Goal: Task Accomplishment & Management: Manage account settings

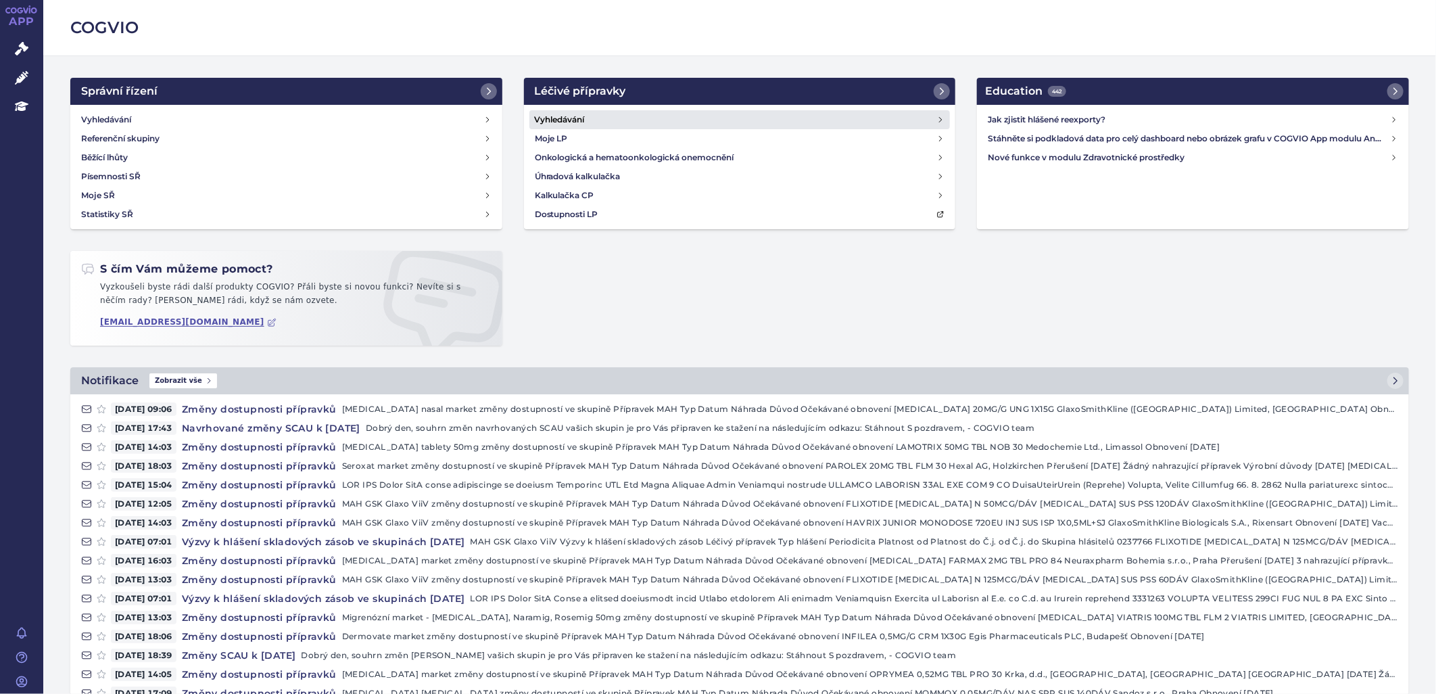
click at [535, 111] on link "Vyhledávání" at bounding box center [739, 119] width 421 height 19
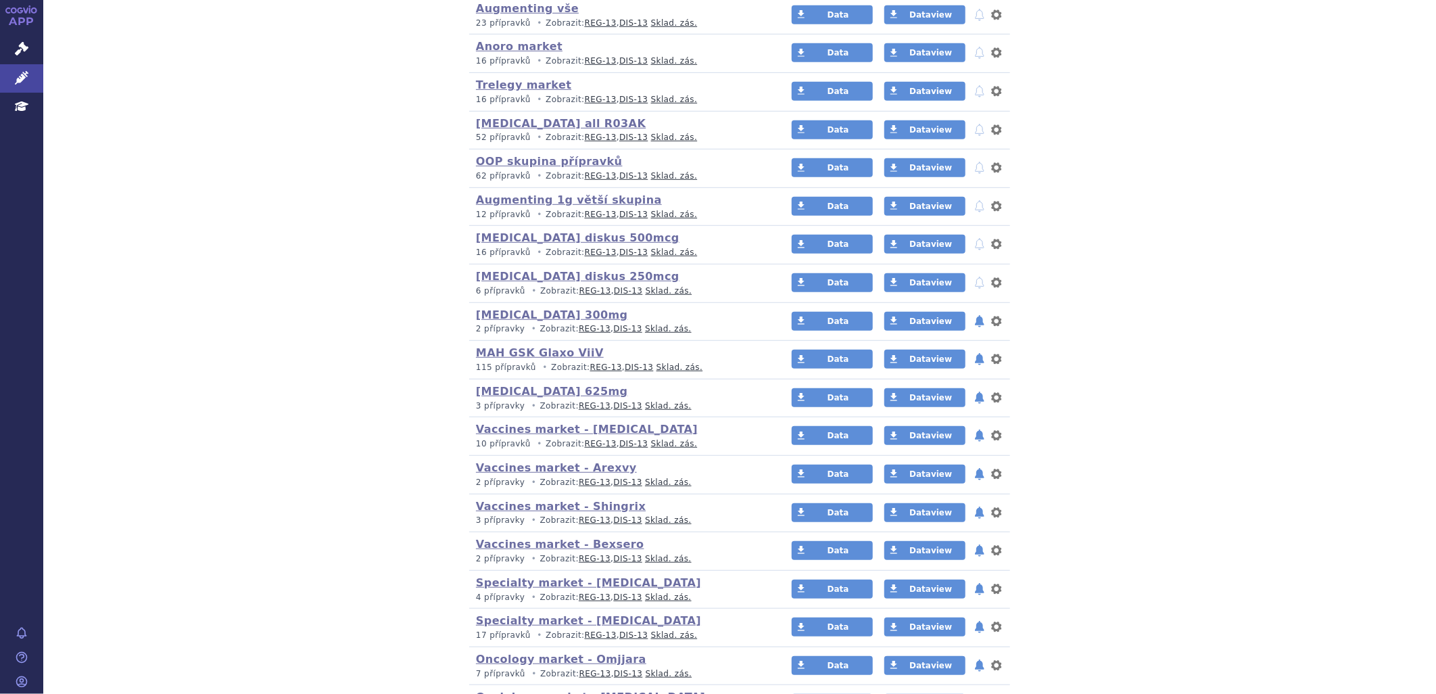
scroll to position [375, 0]
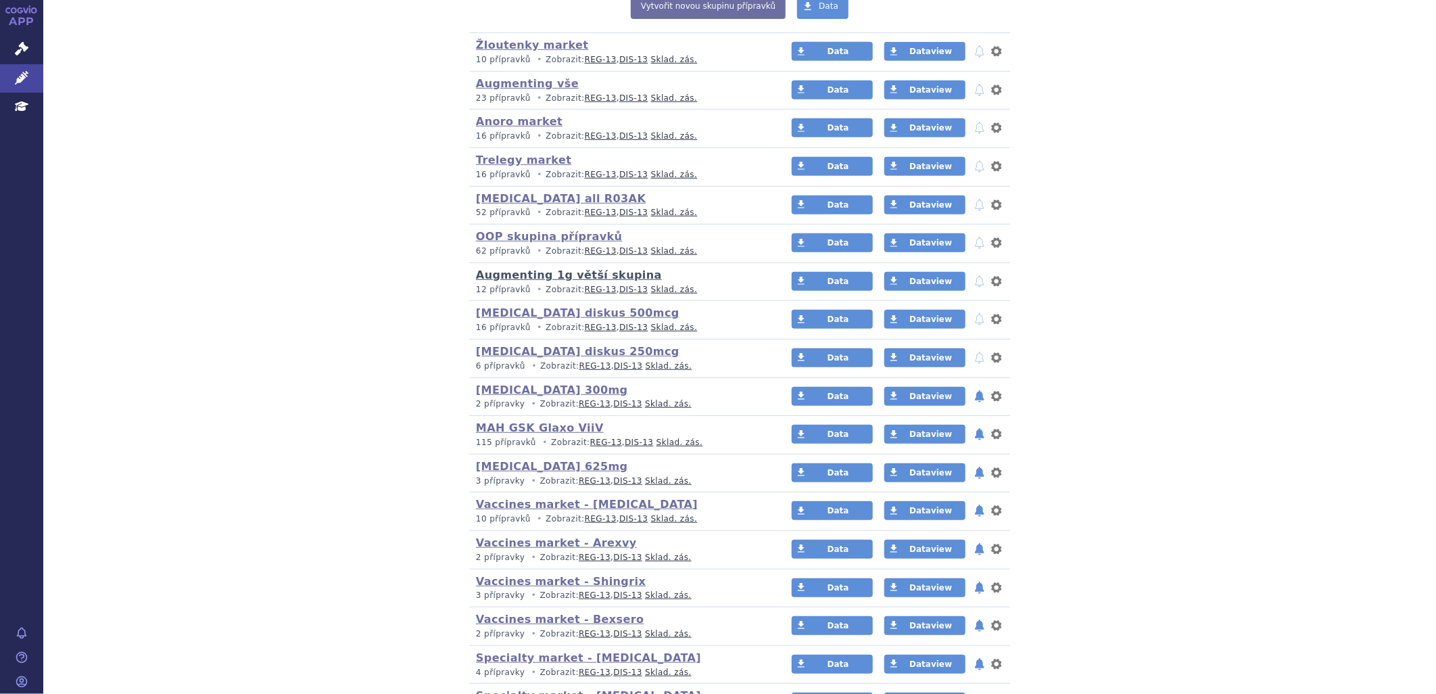
click at [610, 279] on link "Augmenting 1g větší skupina" at bounding box center [569, 274] width 186 height 13
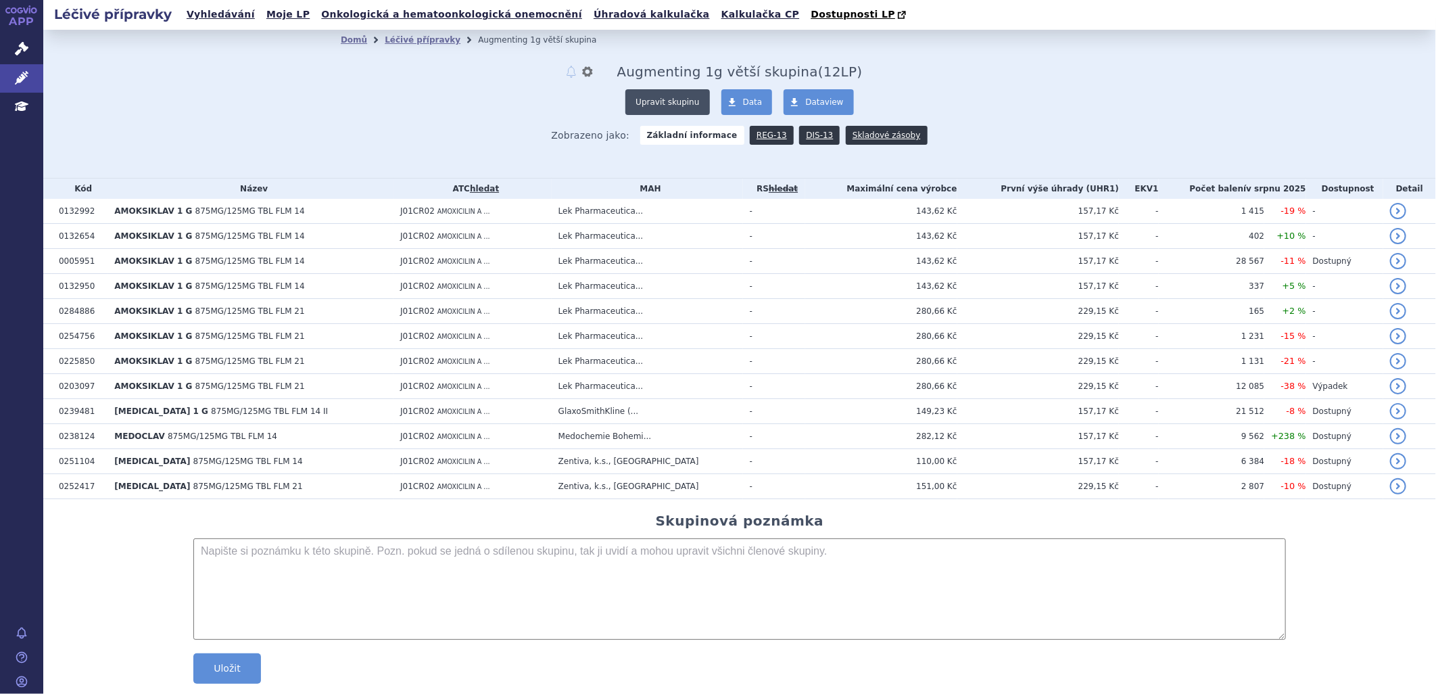
click at [647, 98] on button "Upravit skupinu" at bounding box center [667, 102] width 84 height 26
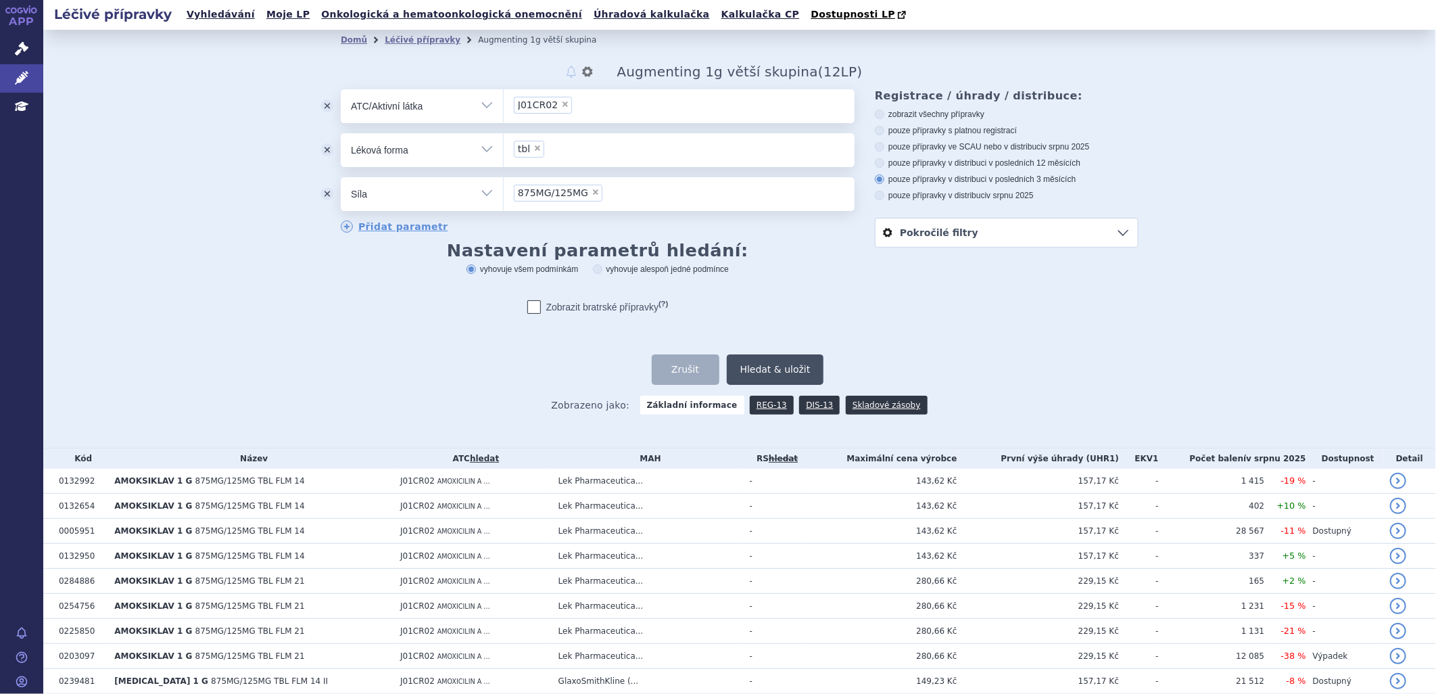
click at [784, 360] on button "Hledat & uložit" at bounding box center [775, 369] width 97 height 30
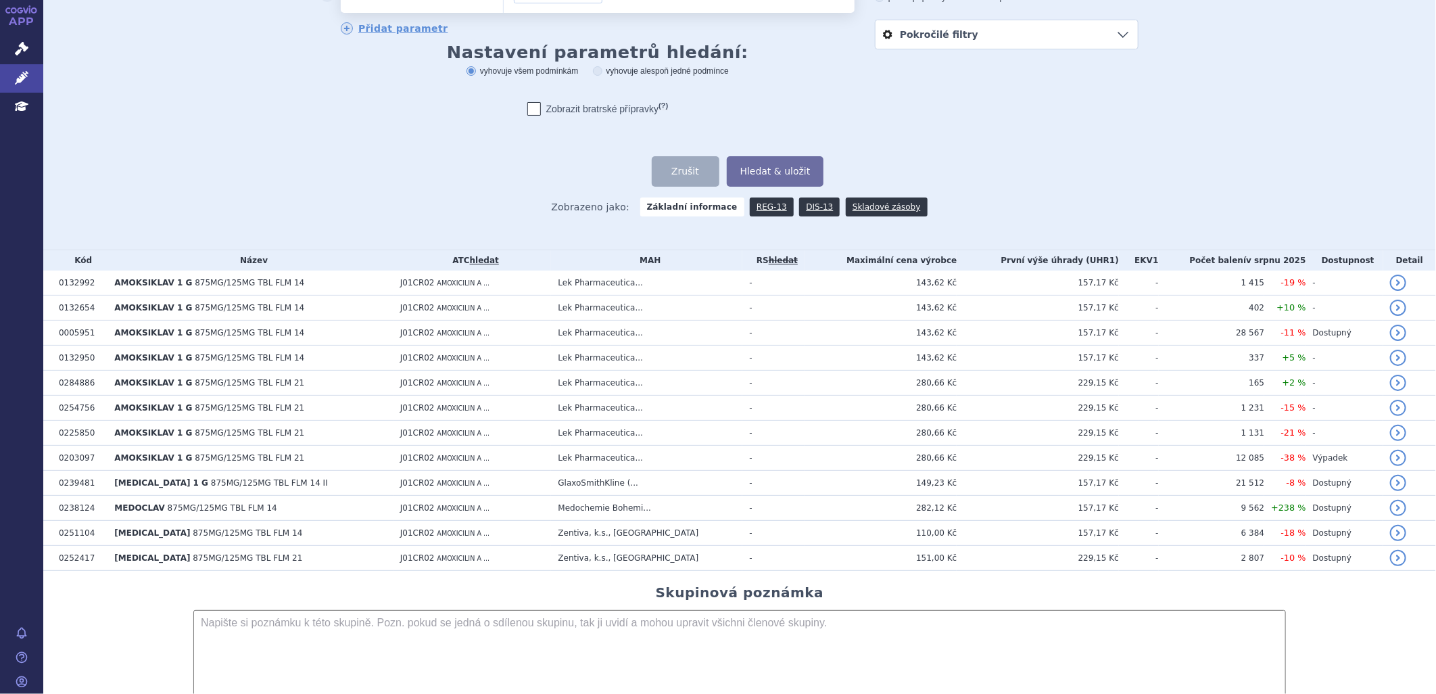
scroll to position [225, 0]
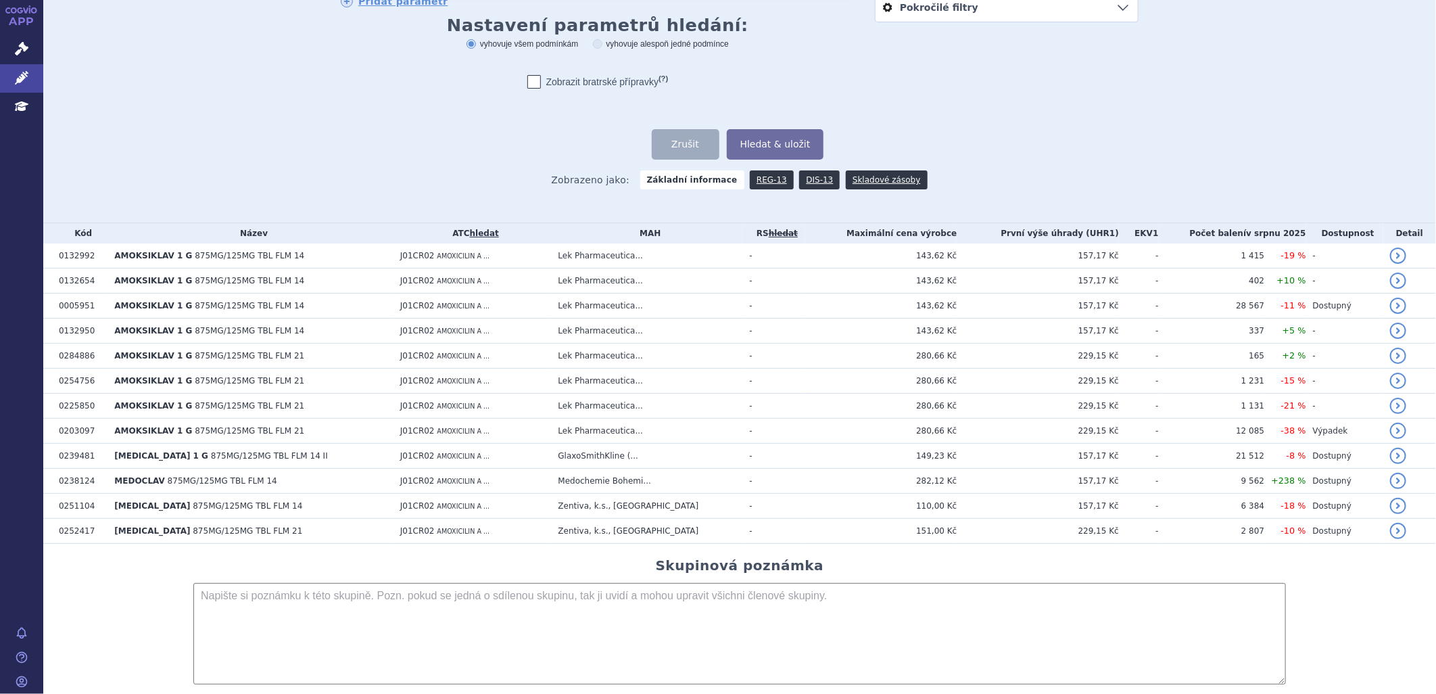
click at [548, 604] on textarea at bounding box center [739, 633] width 1093 height 101
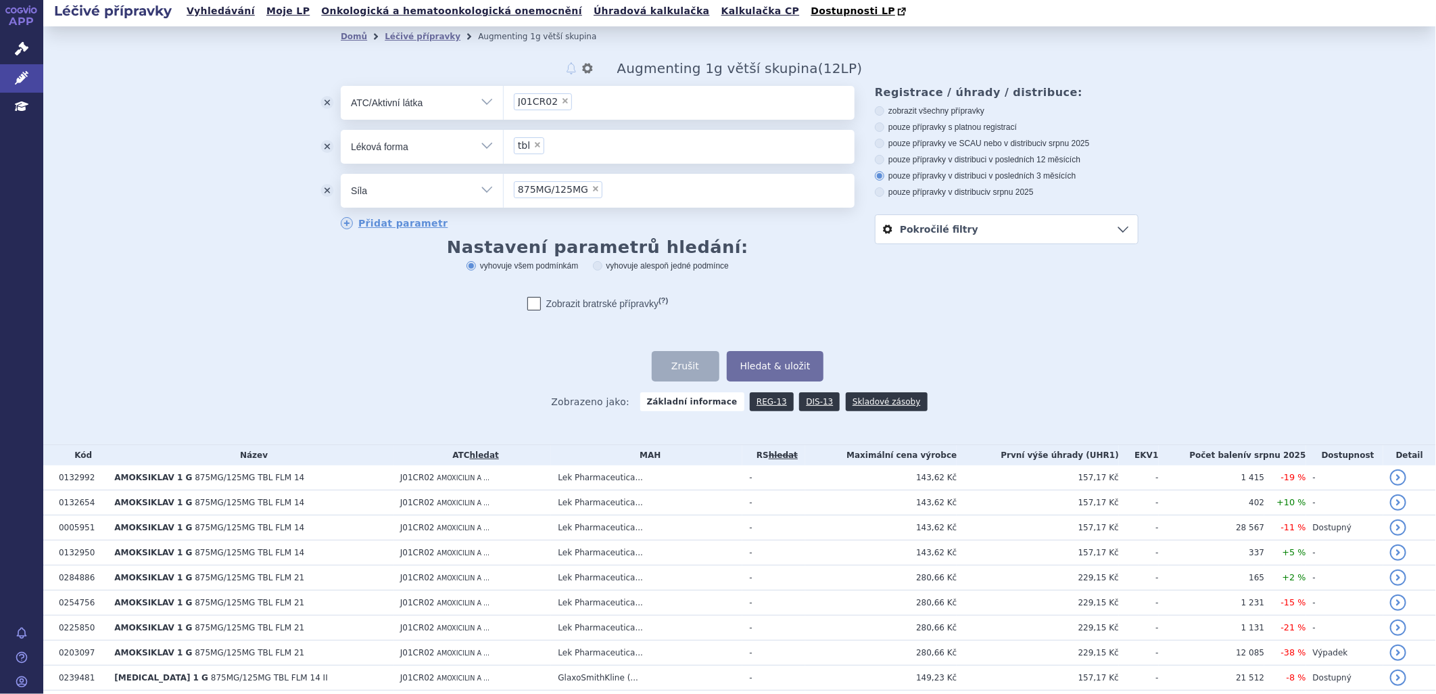
scroll to position [0, 0]
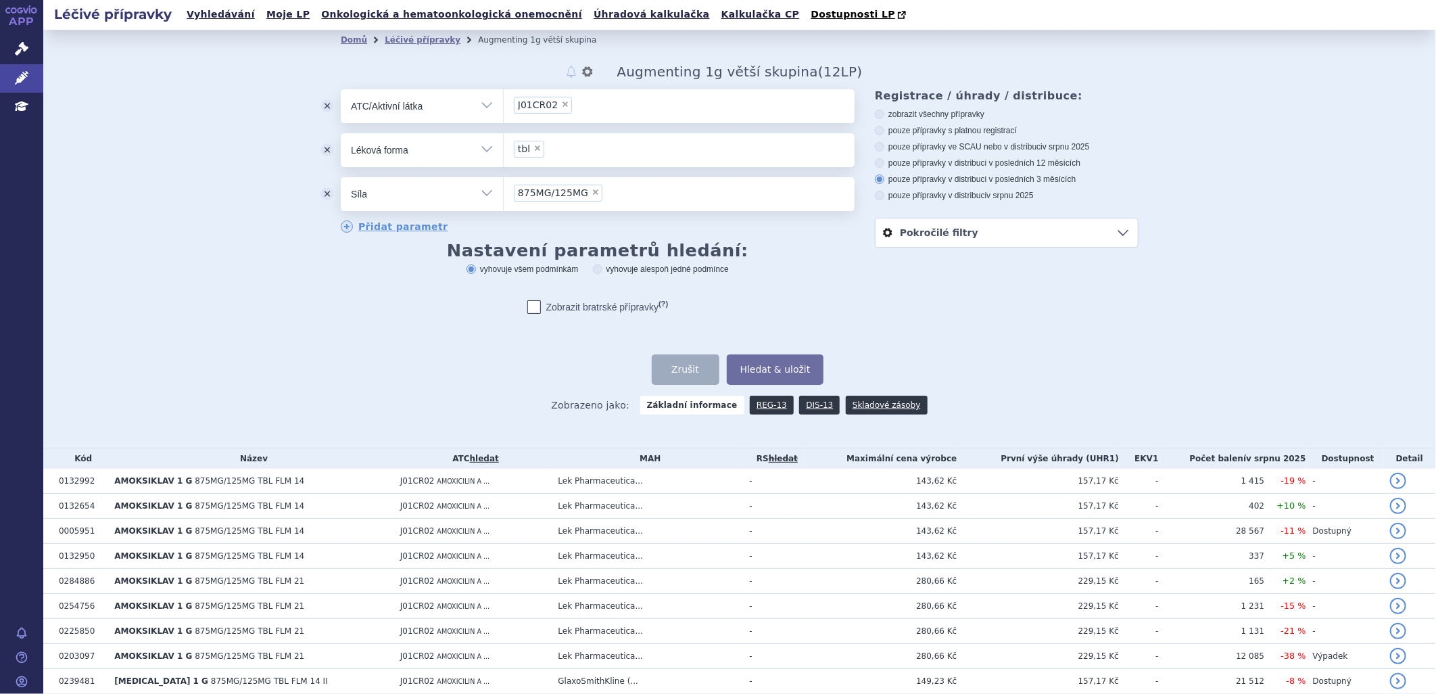
drag, startPoint x: 599, startPoint y: 198, endPoint x: 498, endPoint y: 191, distance: 101.6
click at [504, 191] on ul "× 875MG/125MG" at bounding box center [679, 192] width 351 height 30
click at [503, 191] on select "875MG/125MG" at bounding box center [503, 193] width 1 height 34
drag, startPoint x: 512, startPoint y: 194, endPoint x: 580, endPoint y: 193, distance: 67.6
click at [580, 193] on li "× 875MG/125MG" at bounding box center [558, 193] width 89 height 17
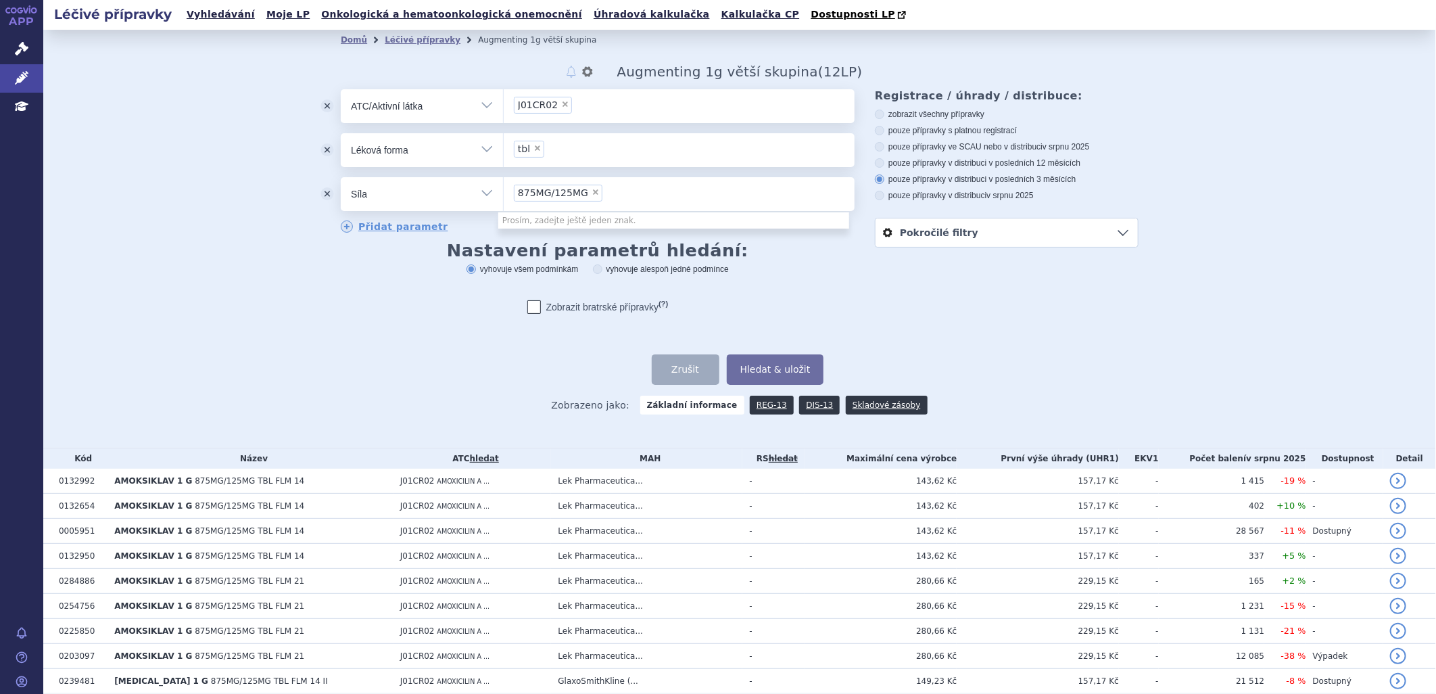
click at [504, 193] on select "875MG/125MG" at bounding box center [503, 193] width 1 height 34
drag, startPoint x: 580, startPoint y: 193, endPoint x: 504, endPoint y: 187, distance: 76.6
click at [504, 187] on ul "× 875MG/125MG" at bounding box center [679, 192] width 351 height 30
click at [504, 187] on select "875MG/125MG" at bounding box center [503, 193] width 1 height 34
click at [407, 387] on div "Zobrazeno jako: Základní informace REG-13 DIS-13 Skladové zásoby" at bounding box center [740, 404] width 798 height 39
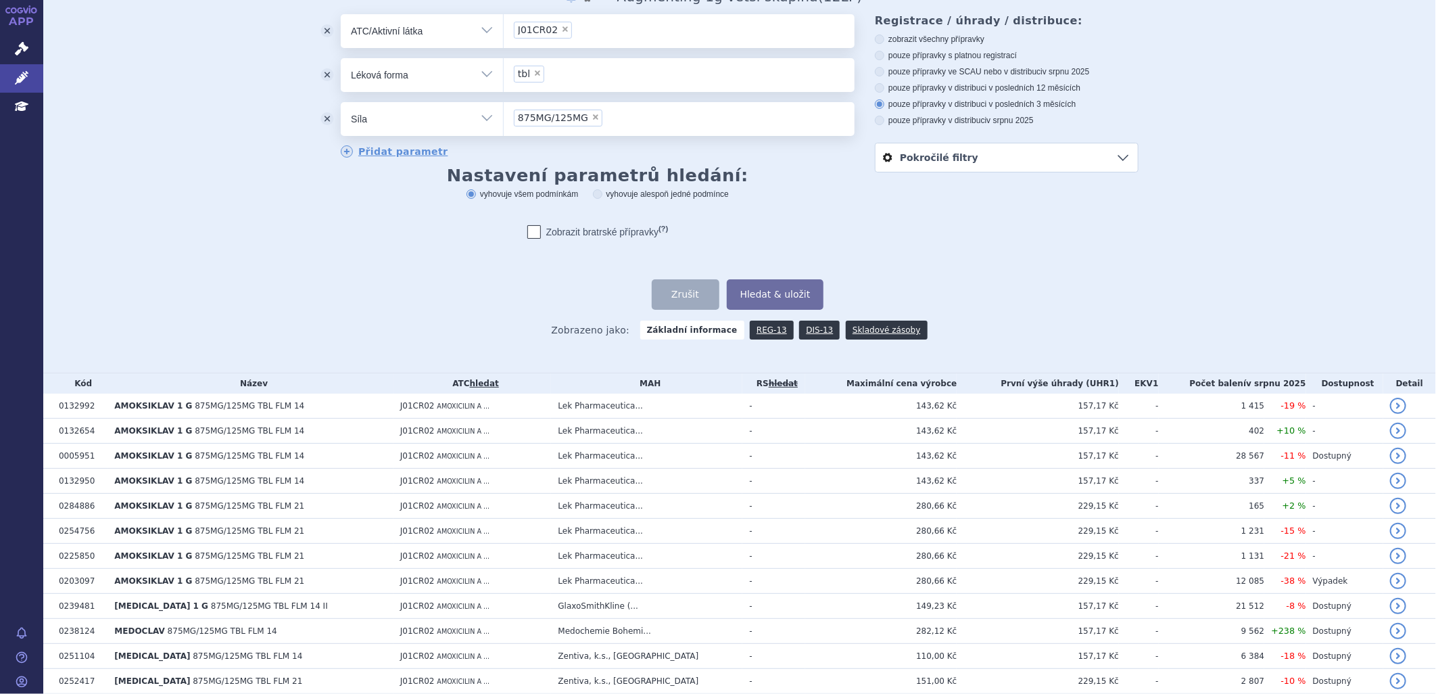
scroll to position [150, 0]
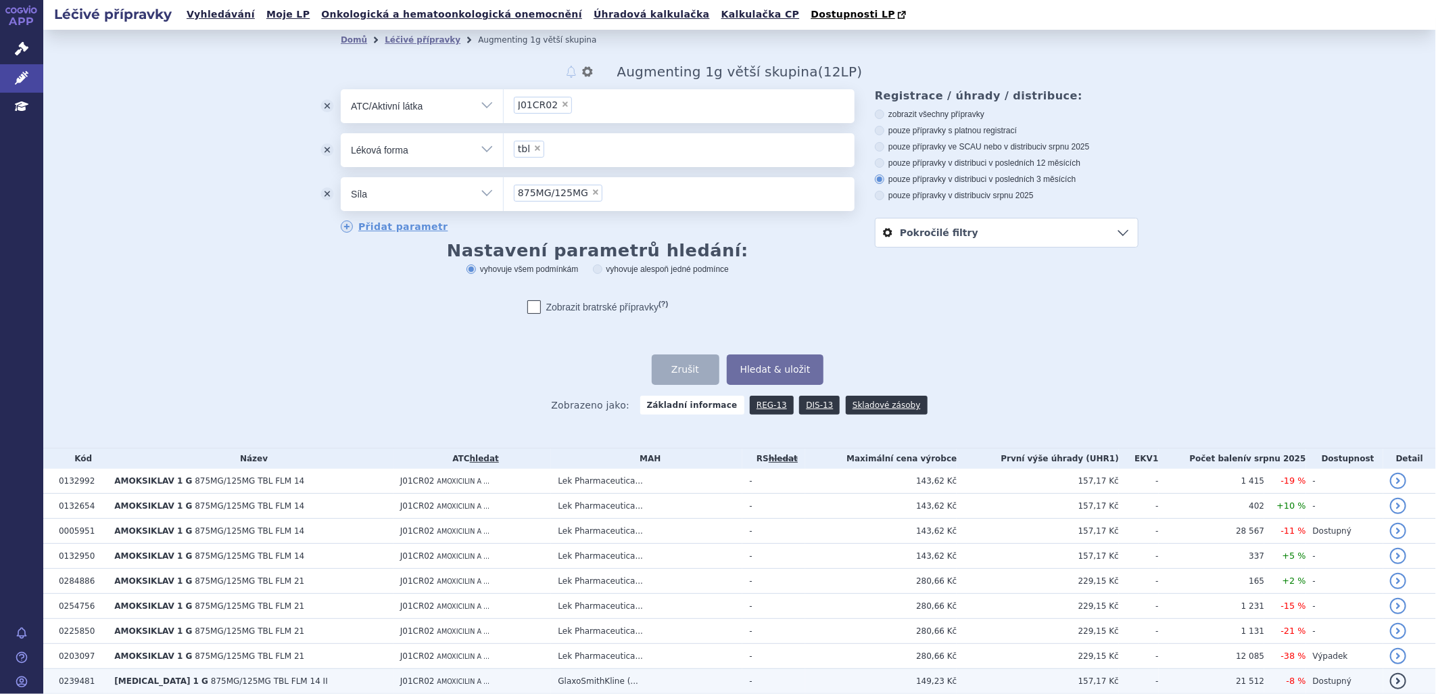
scroll to position [298, 0]
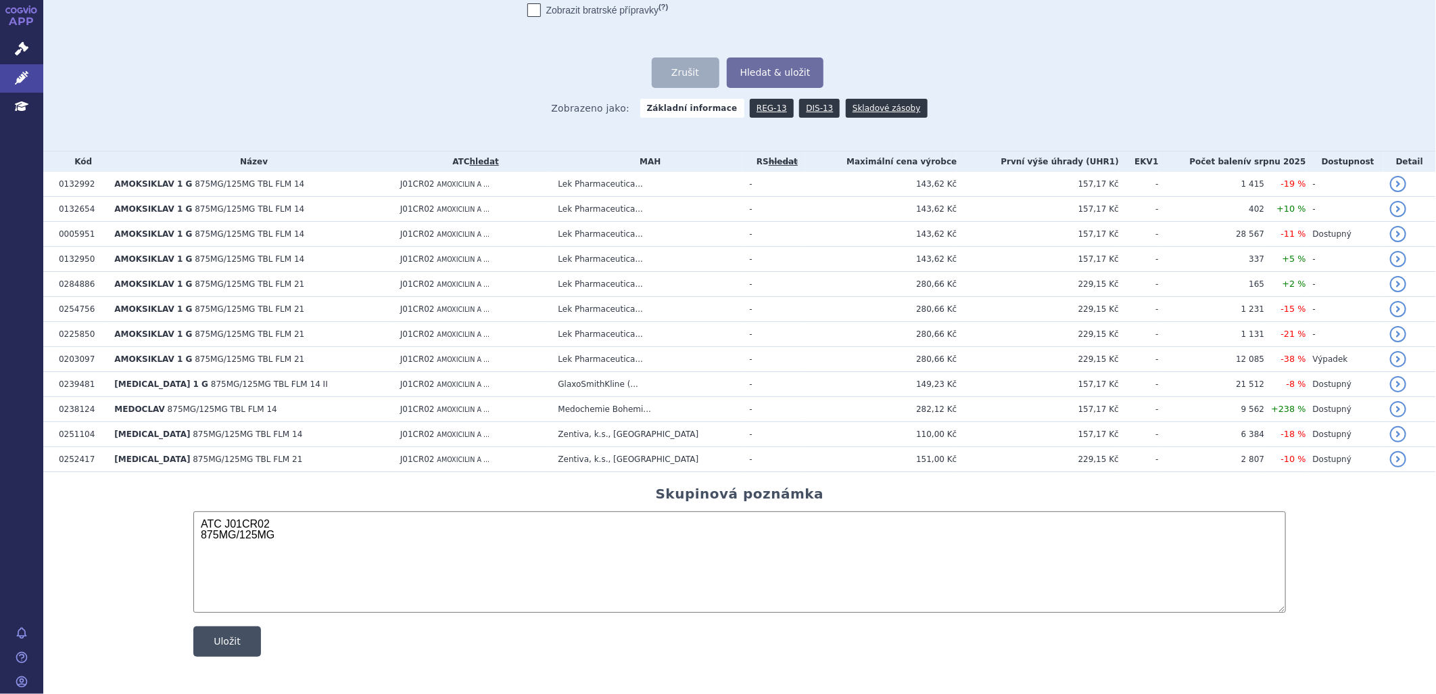
type textarea "ATC J01CR02 875MG/125MG"
click at [235, 638] on button "Uložit" at bounding box center [227, 641] width 68 height 30
